Goal: Transaction & Acquisition: Complete application form

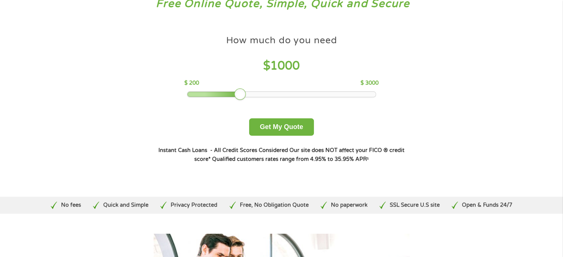
scroll to position [37, 0]
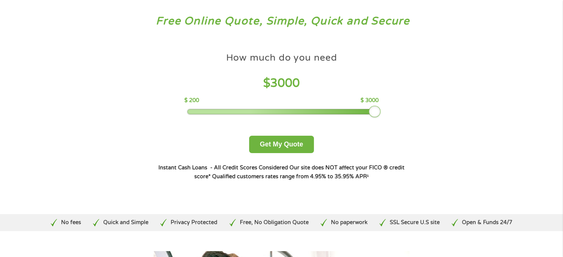
drag, startPoint x: 239, startPoint y: 109, endPoint x: 400, endPoint y: 120, distance: 161.4
click at [398, 120] on div "How much do you need $ 3000 $ 200 $ 3000 Get My Quote" at bounding box center [281, 101] width 259 height 104
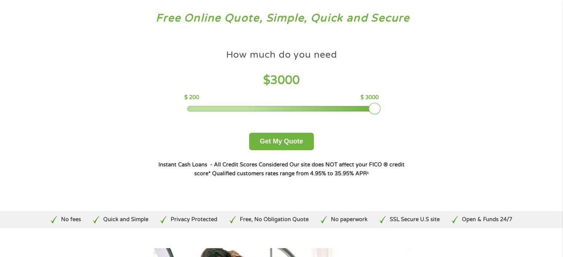
scroll to position [0, 0]
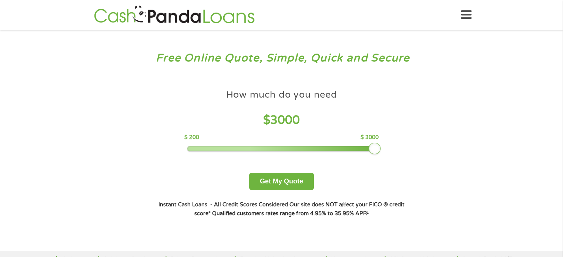
click at [463, 13] on icon at bounding box center [466, 15] width 10 height 18
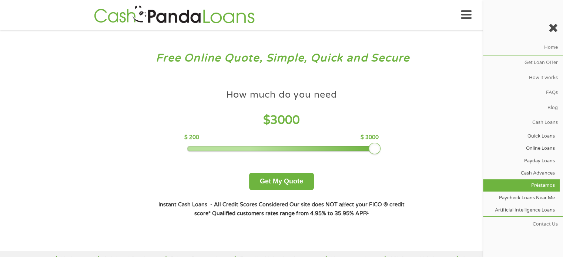
click at [542, 183] on link "Préstamos" at bounding box center [521, 186] width 77 height 12
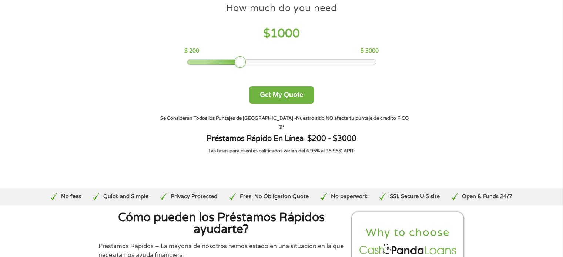
scroll to position [74, 0]
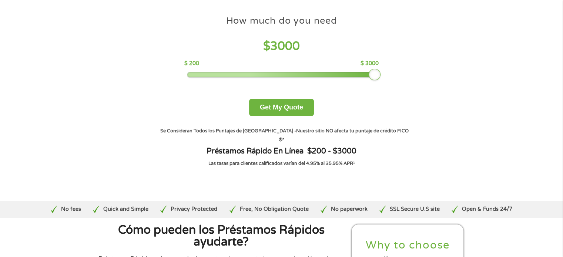
drag, startPoint x: 244, startPoint y: 75, endPoint x: 388, endPoint y: 82, distance: 144.5
click at [388, 82] on div "How much do you need $ 3000 $ 200 $ 3000 Get My Quote" at bounding box center [281, 64] width 259 height 104
click at [285, 107] on button "Get My Quote" at bounding box center [281, 107] width 65 height 17
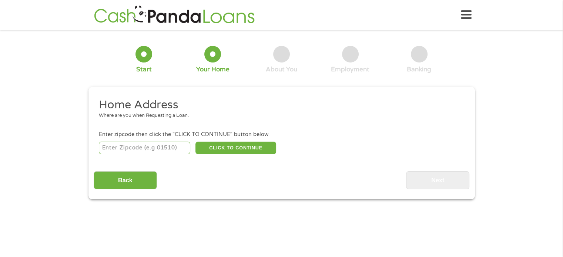
click at [159, 148] on input "number" at bounding box center [144, 148] width 91 height 13
type input "77088"
click at [243, 143] on button "CLICK TO CONTINUE" at bounding box center [235, 148] width 81 height 13
type input "77088"
type input "Houston"
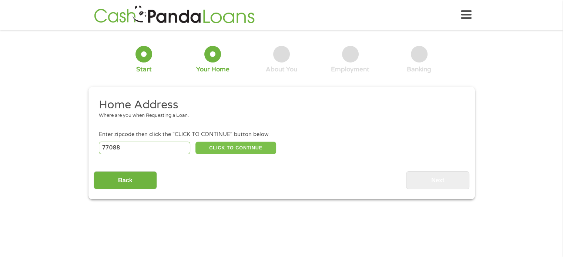
select select "Texas"
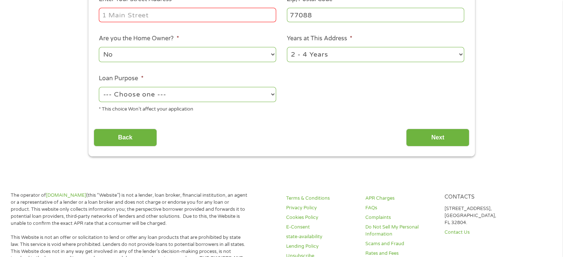
scroll to position [185, 0]
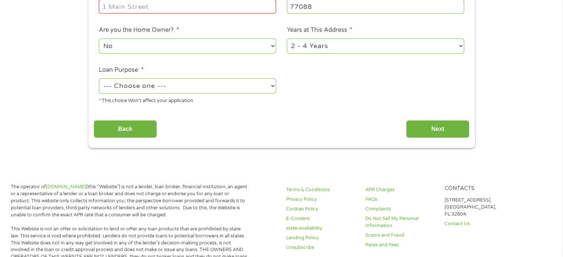
click at [150, 88] on select "--- Choose one --- Pay Bills Debt Consolidation Home Improvement Major Purchase…" at bounding box center [187, 85] width 177 height 15
select select "debtconsolidation"
click at [99, 79] on select "--- Choose one --- Pay Bills Debt Consolidation Home Improvement Major Purchase…" at bounding box center [187, 85] width 177 height 15
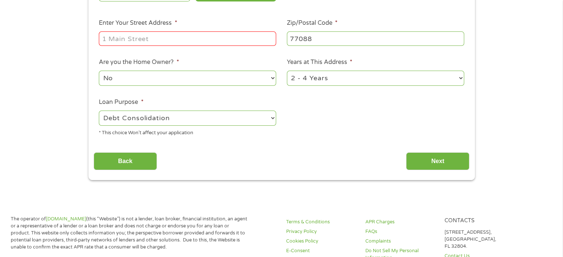
scroll to position [111, 0]
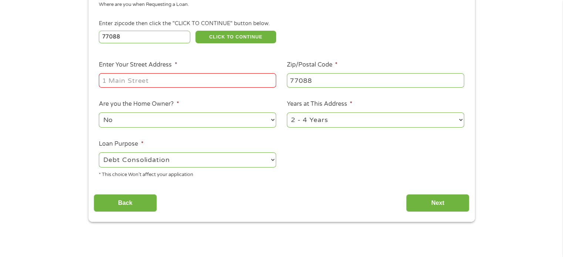
click at [158, 83] on input "Enter Your Street Address *" at bounding box center [187, 80] width 177 height 14
type input "814 rocky mount dr"
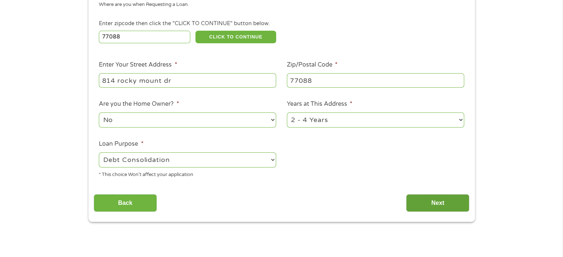
drag, startPoint x: 441, startPoint y: 203, endPoint x: 428, endPoint y: 198, distance: 14.4
click at [440, 202] on input "Next" at bounding box center [437, 203] width 63 height 18
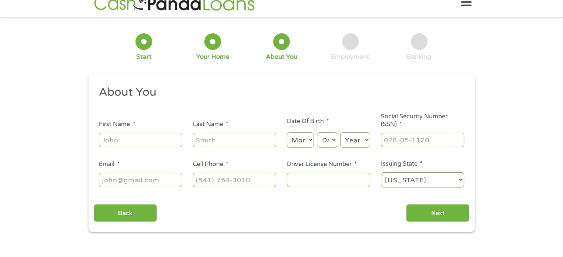
scroll to position [0, 0]
